Goal: Task Accomplishment & Management: Manage account settings

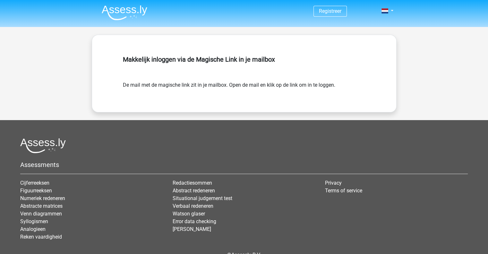
click at [133, 8] on img at bounding box center [125, 12] width 46 height 15
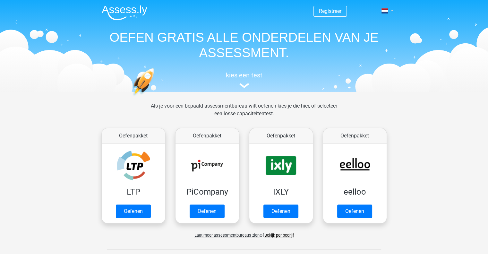
click at [385, 13] on span at bounding box center [384, 10] width 7 height 5
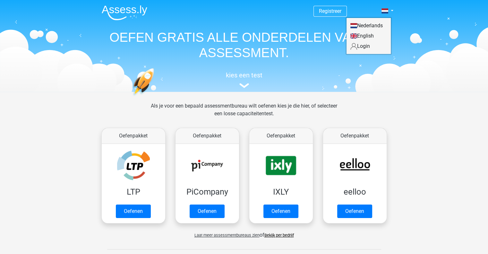
click at [361, 48] on link "Login" at bounding box center [368, 46] width 44 height 10
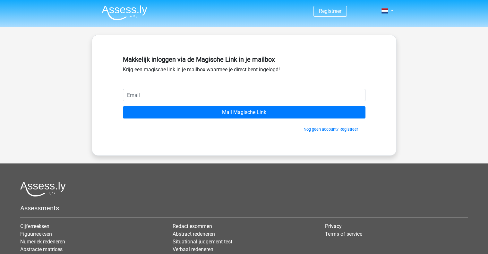
click at [249, 96] on input "email" at bounding box center [244, 95] width 242 height 12
type input "tim.van.mastrigt@asml.com"
click at [123, 106] on input "Mail Magische Link" at bounding box center [244, 112] width 242 height 12
